Goal: Information Seeking & Learning: Learn about a topic

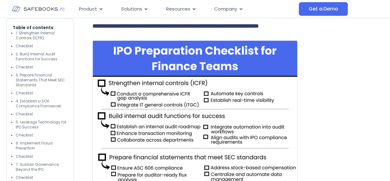
scroll to position [430, 0]
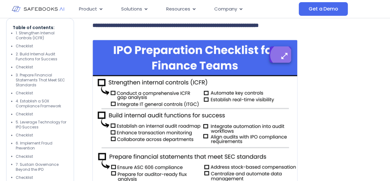
click at [280, 62] on button "button" at bounding box center [280, 54] width 22 height 16
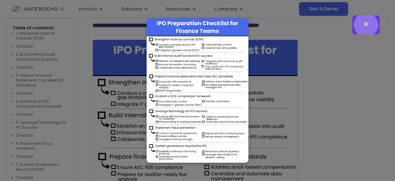
click at [360, 26] on button "button" at bounding box center [365, 24] width 27 height 19
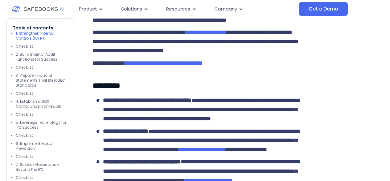
scroll to position [795, 0]
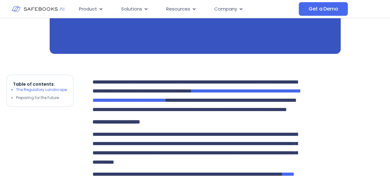
scroll to position [341, 0]
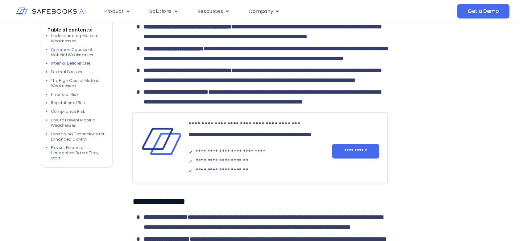
scroll to position [811, 0]
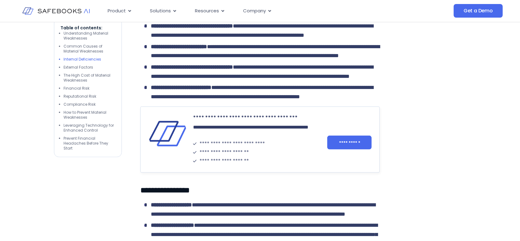
drag, startPoint x: 393, startPoint y: 0, endPoint x: 320, endPoint y: 40, distance: 82.6
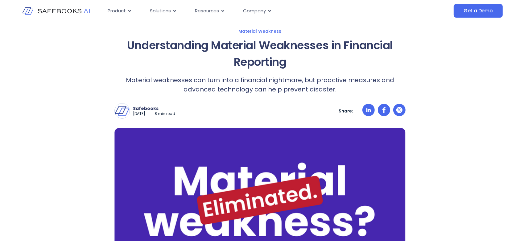
scroll to position [0, 0]
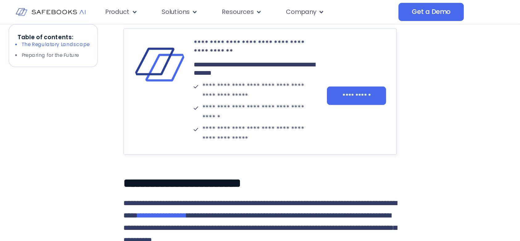
scroll to position [822, 0]
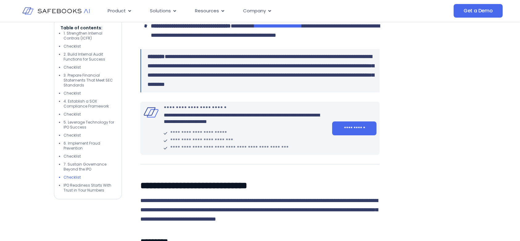
scroll to position [2144, 0]
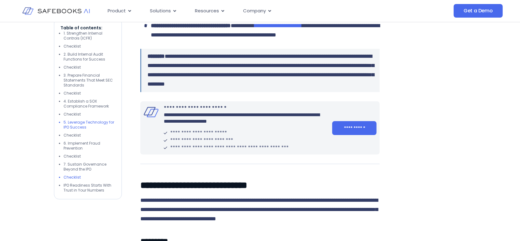
click at [86, 120] on li "5. Leverage Technology for IPO Success" at bounding box center [90, 125] width 52 height 10
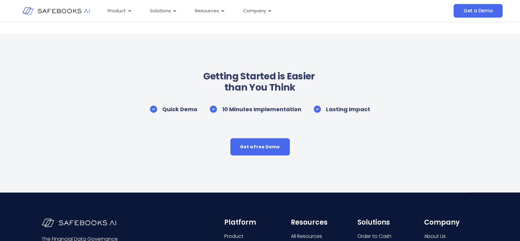
scroll to position [3787, 0]
